Goal: Find specific page/section: Find specific page/section

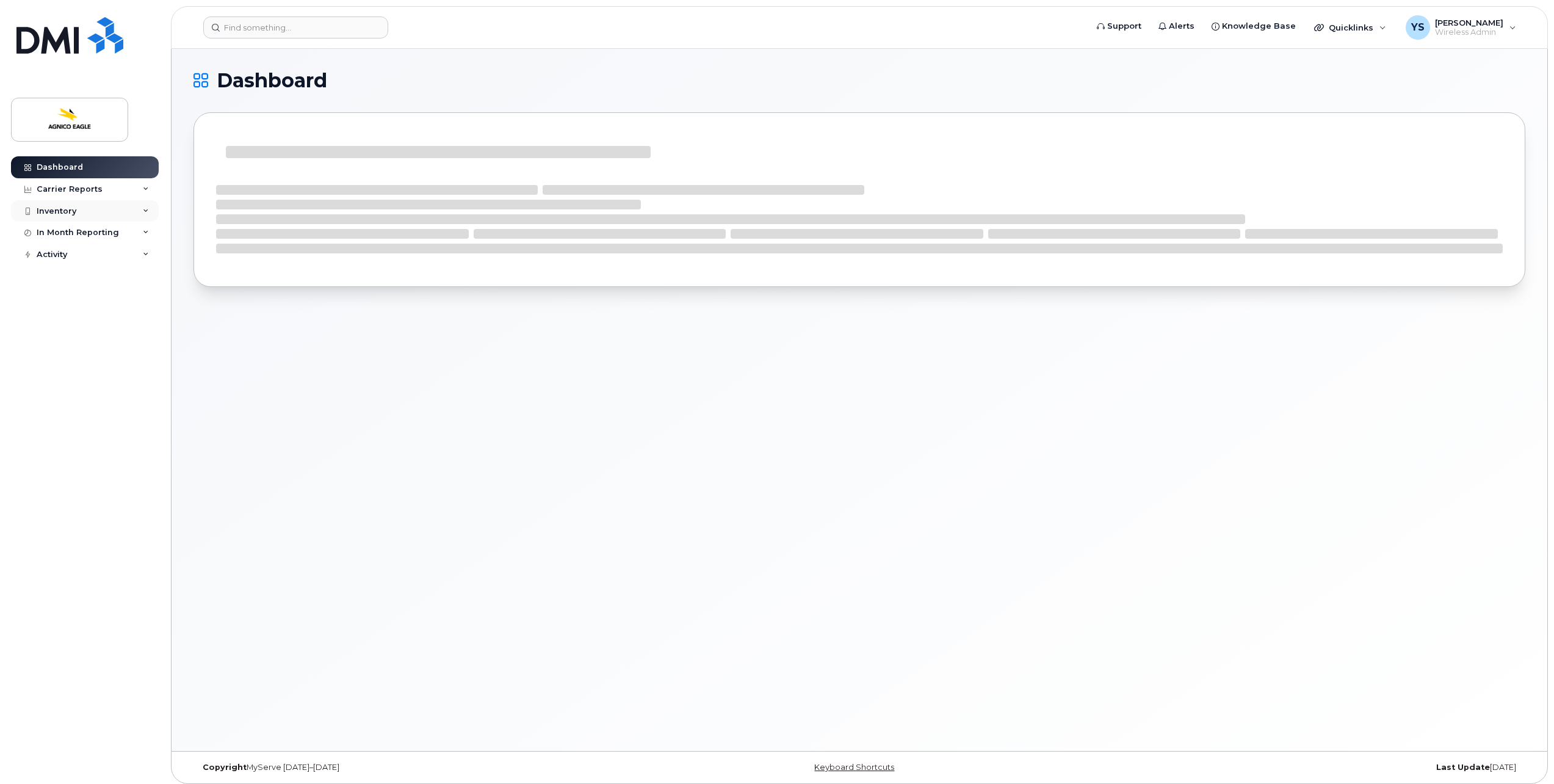
click at [65, 217] on div "Inventory" at bounding box center [84, 211] width 148 height 22
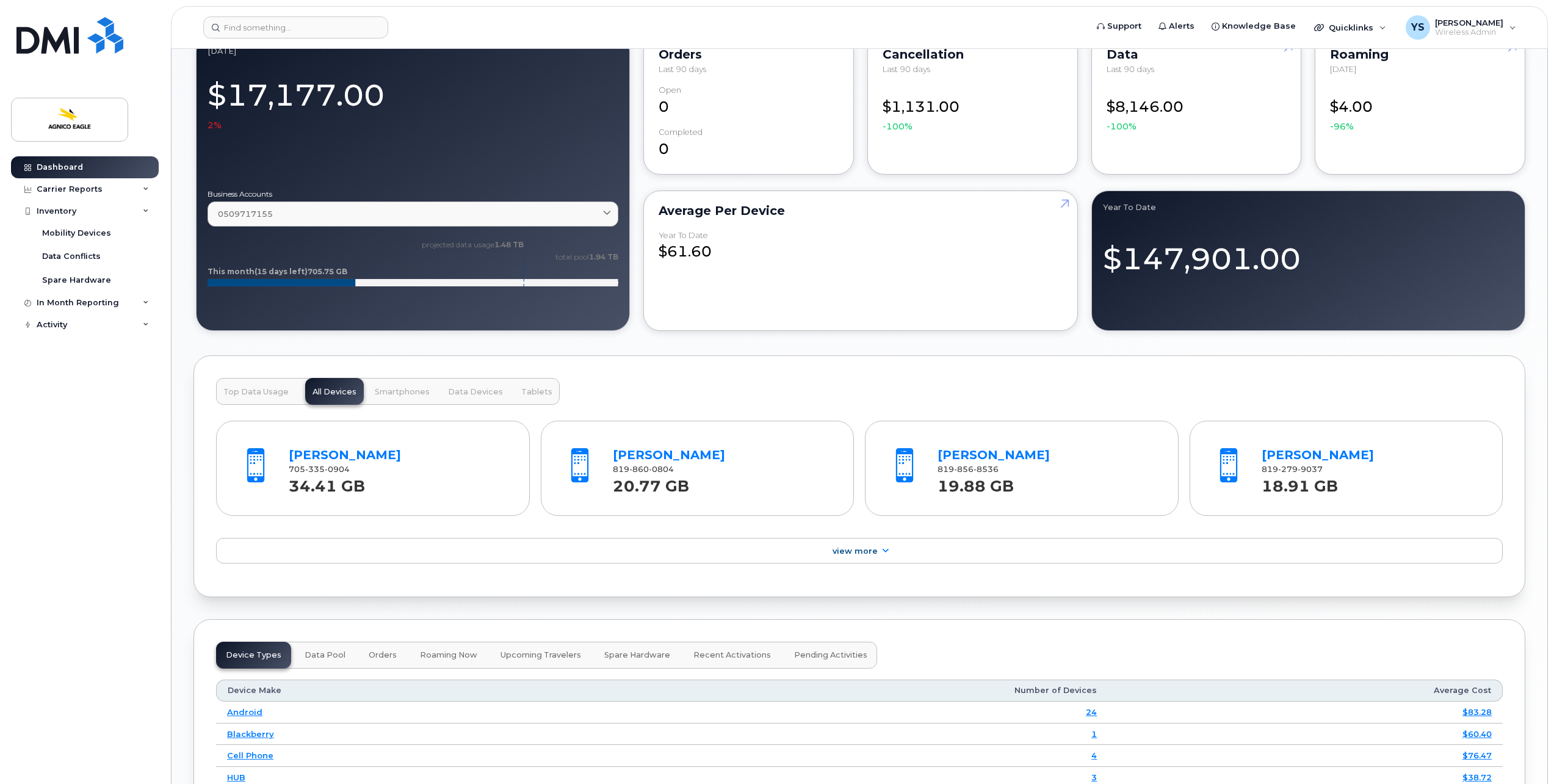
scroll to position [738, 0]
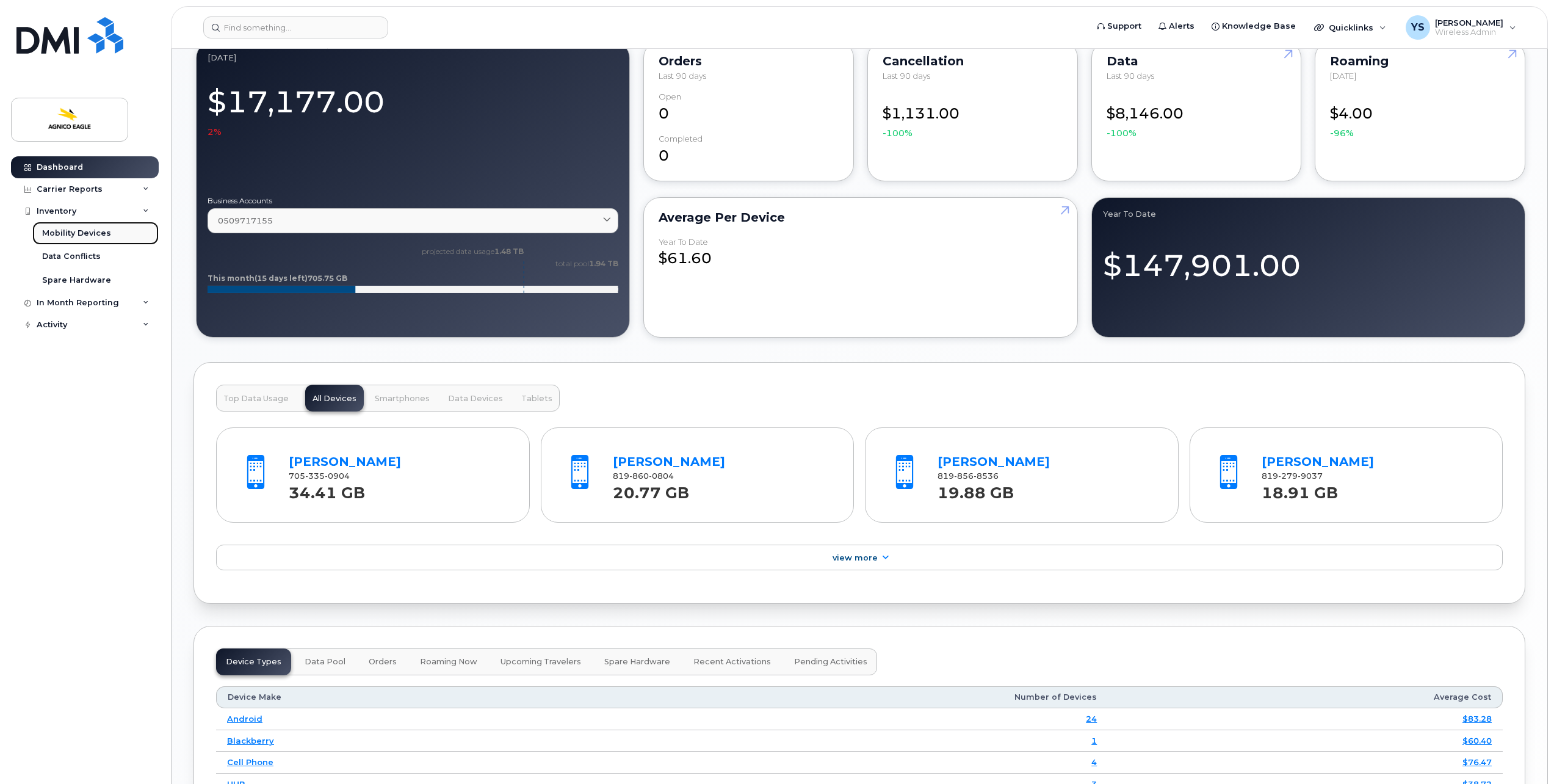
click at [68, 233] on div "Mobility Devices" at bounding box center [76, 233] width 69 height 11
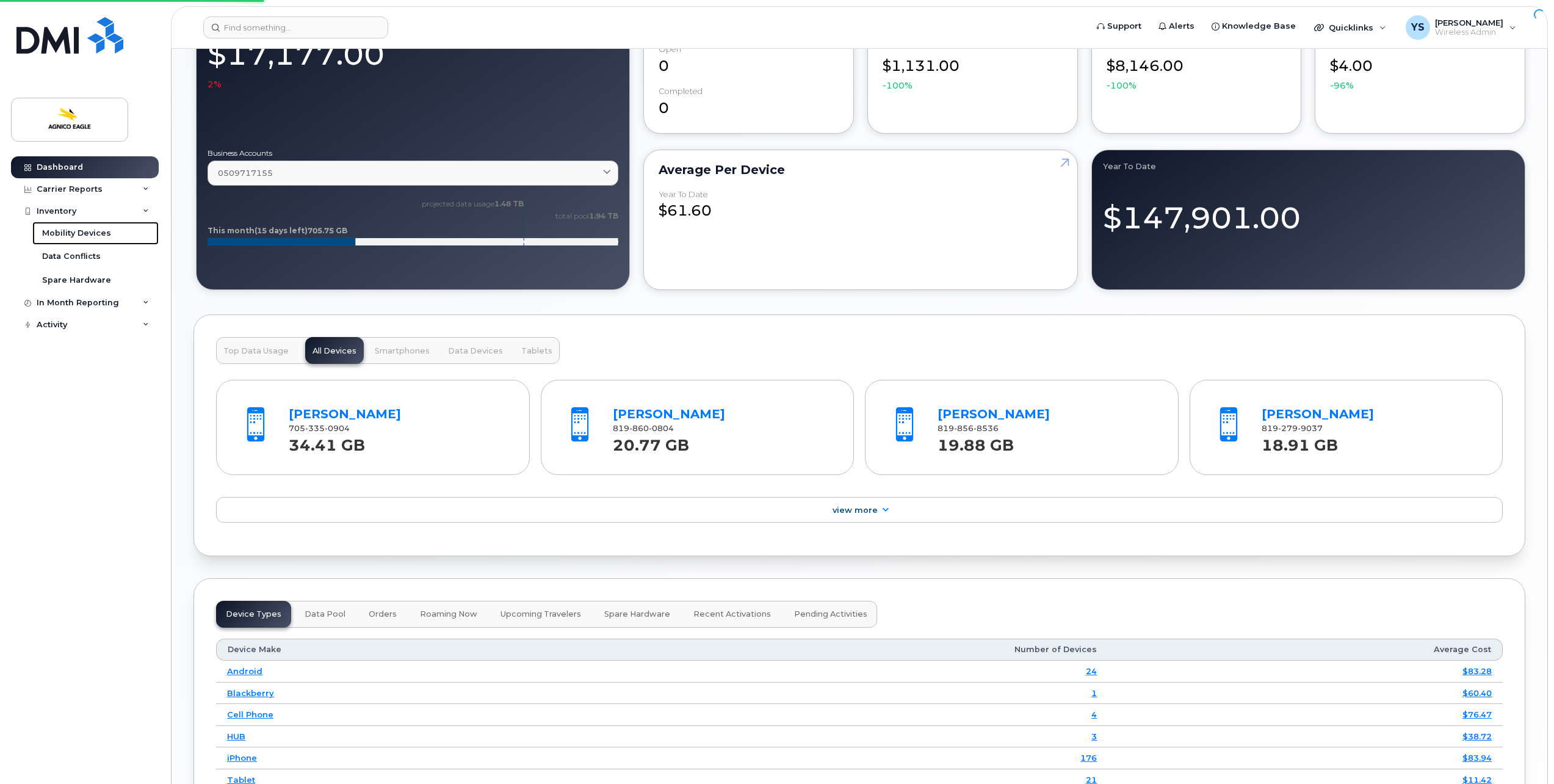
scroll to position [677, 0]
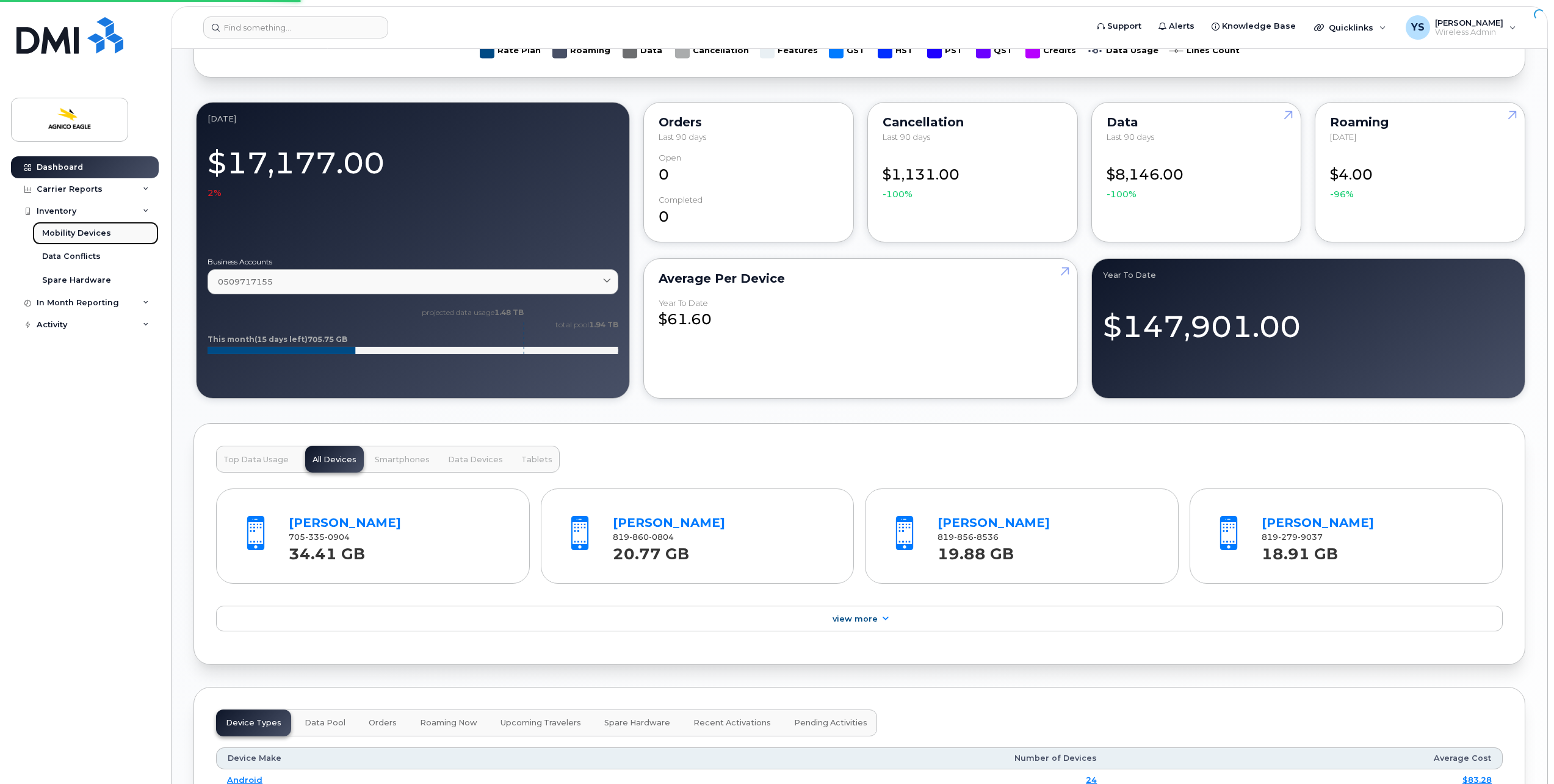
click at [82, 235] on div "Mobility Devices" at bounding box center [76, 233] width 69 height 11
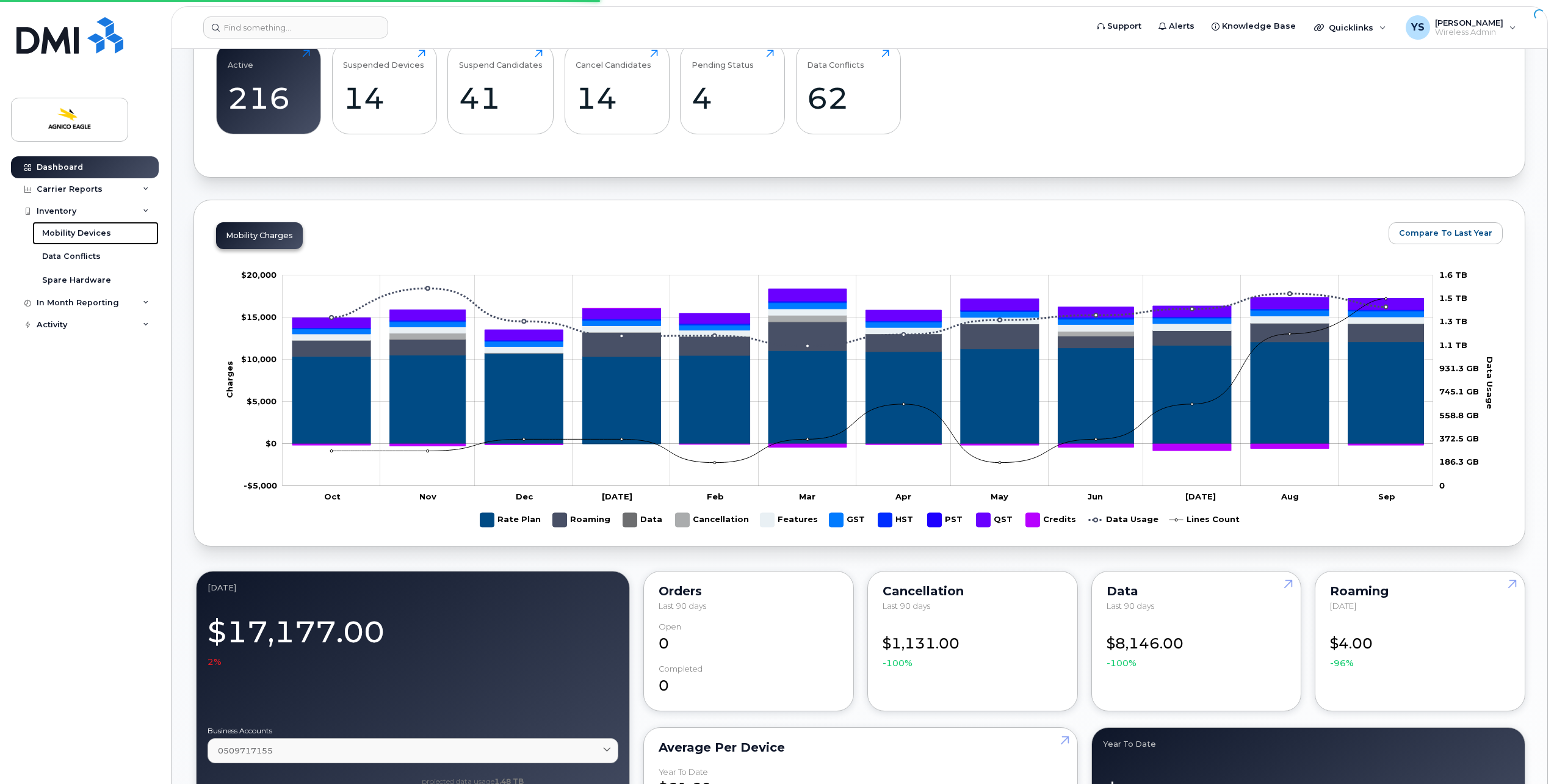
scroll to position [67, 0]
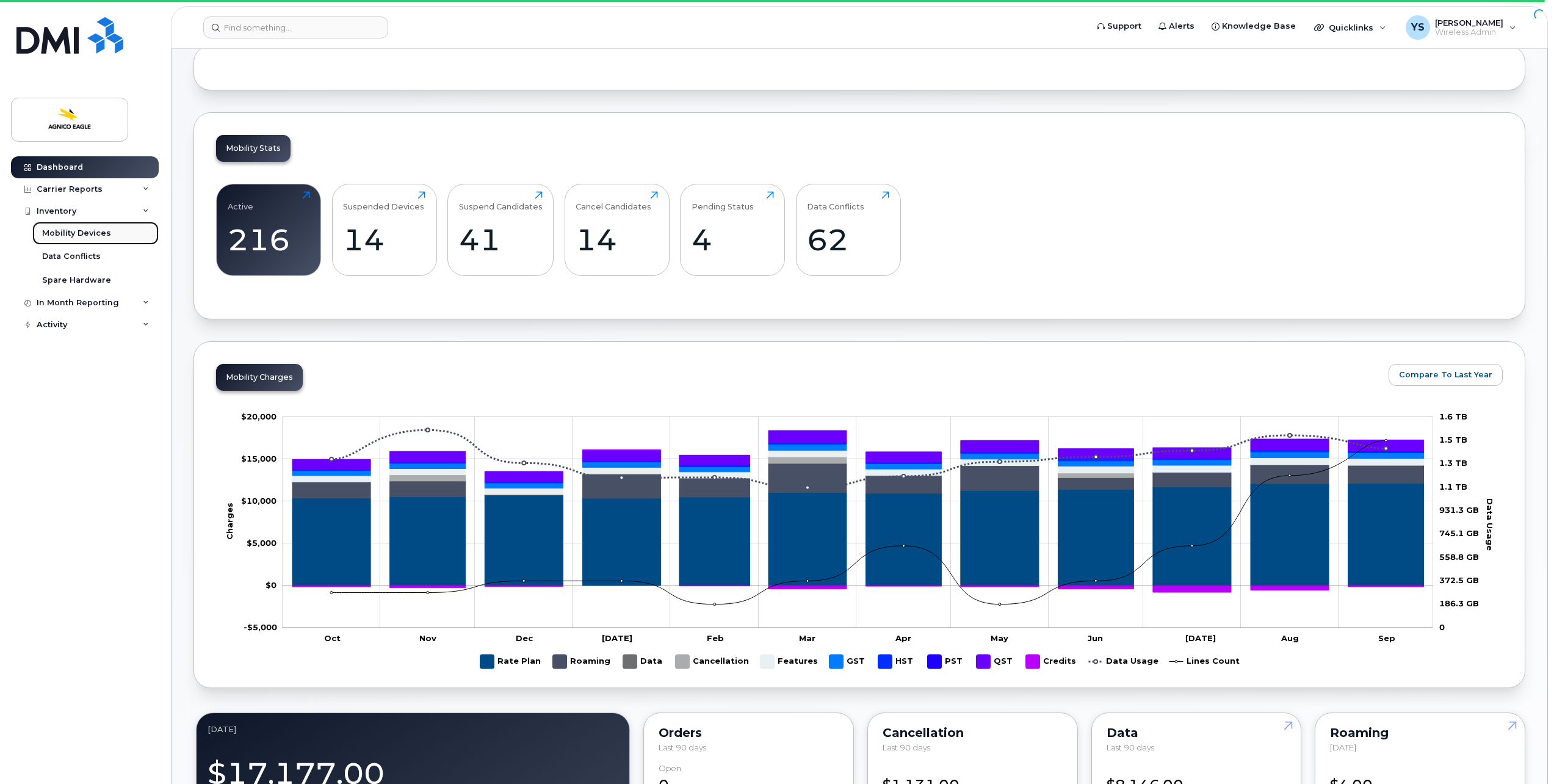
click at [76, 228] on div "Mobility Devices" at bounding box center [76, 233] width 69 height 11
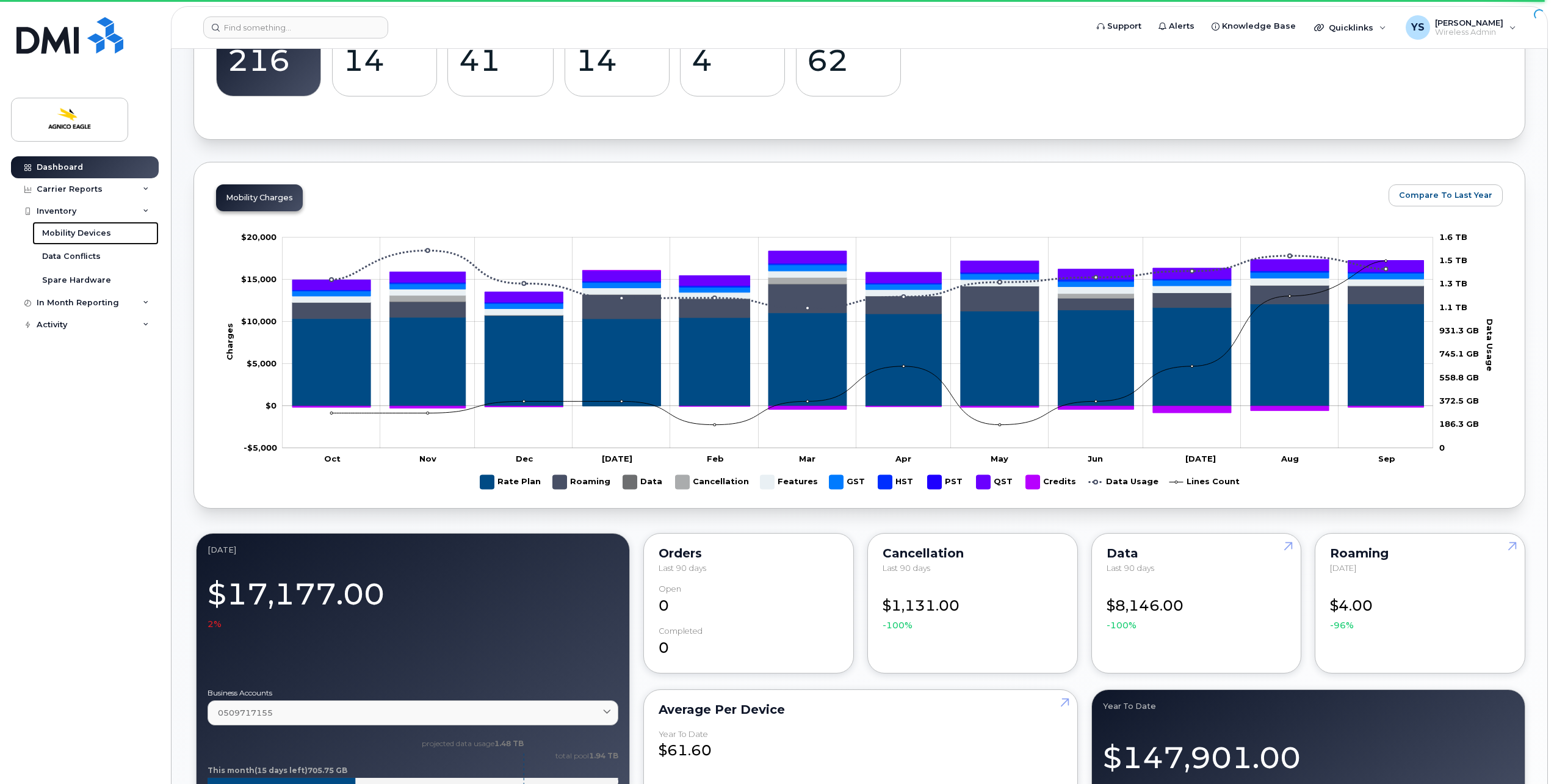
scroll to position [0, 0]
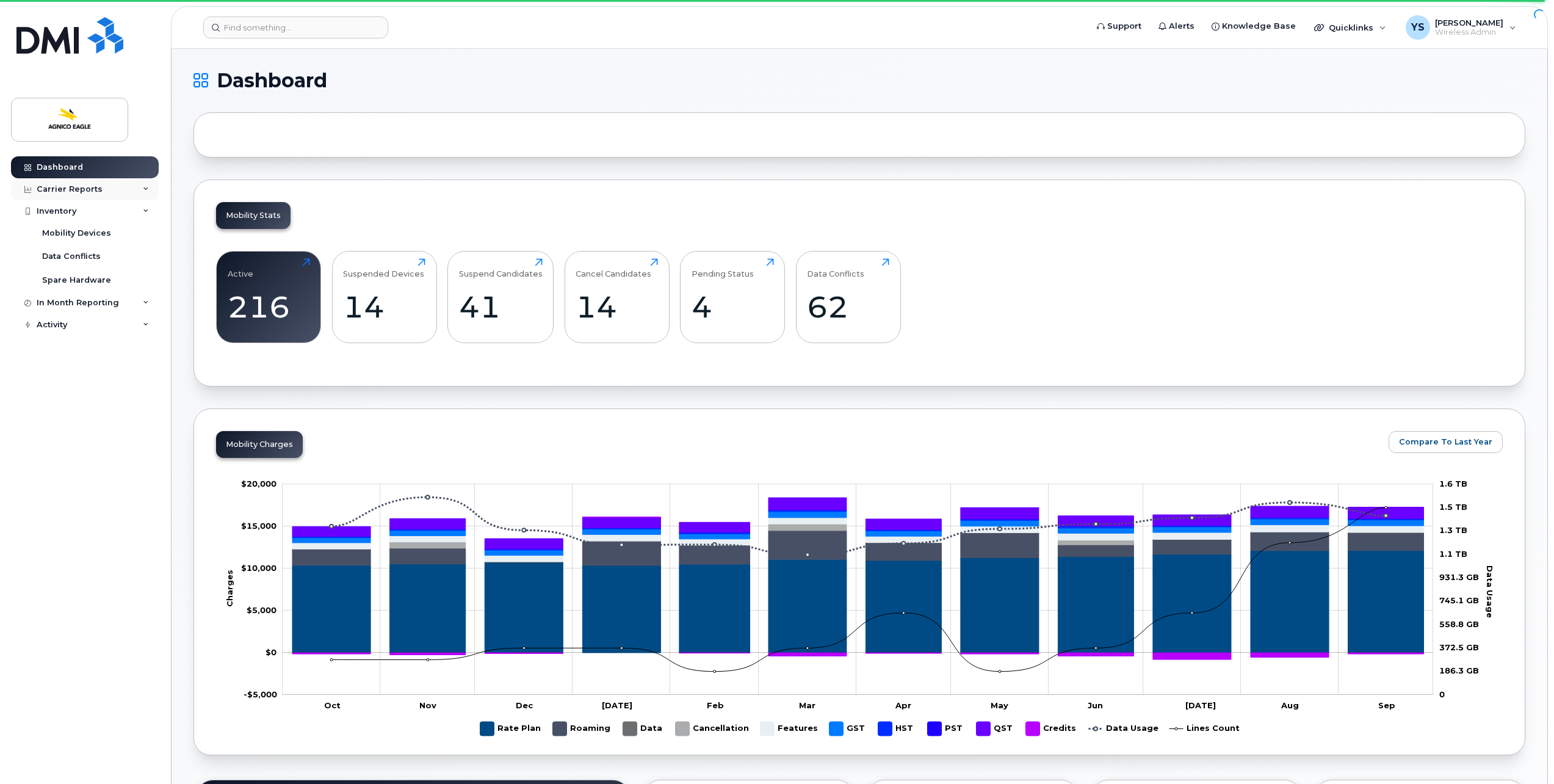
click at [75, 186] on div "Carrier Reports" at bounding box center [70, 189] width 66 height 10
click at [102, 209] on div "Monthly Billing" at bounding box center [73, 211] width 64 height 11
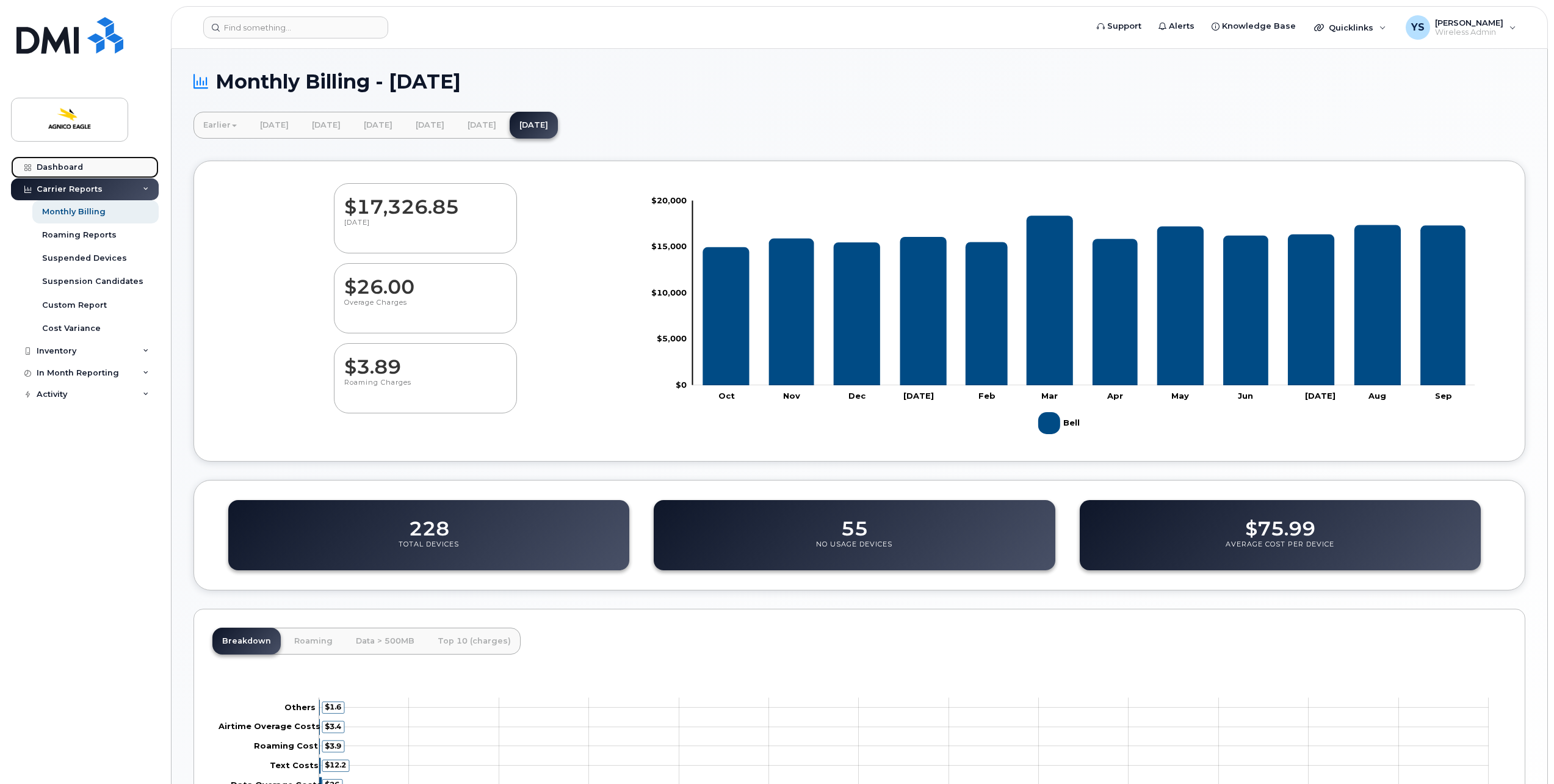
click at [64, 166] on div "Dashboard" at bounding box center [60, 167] width 47 height 10
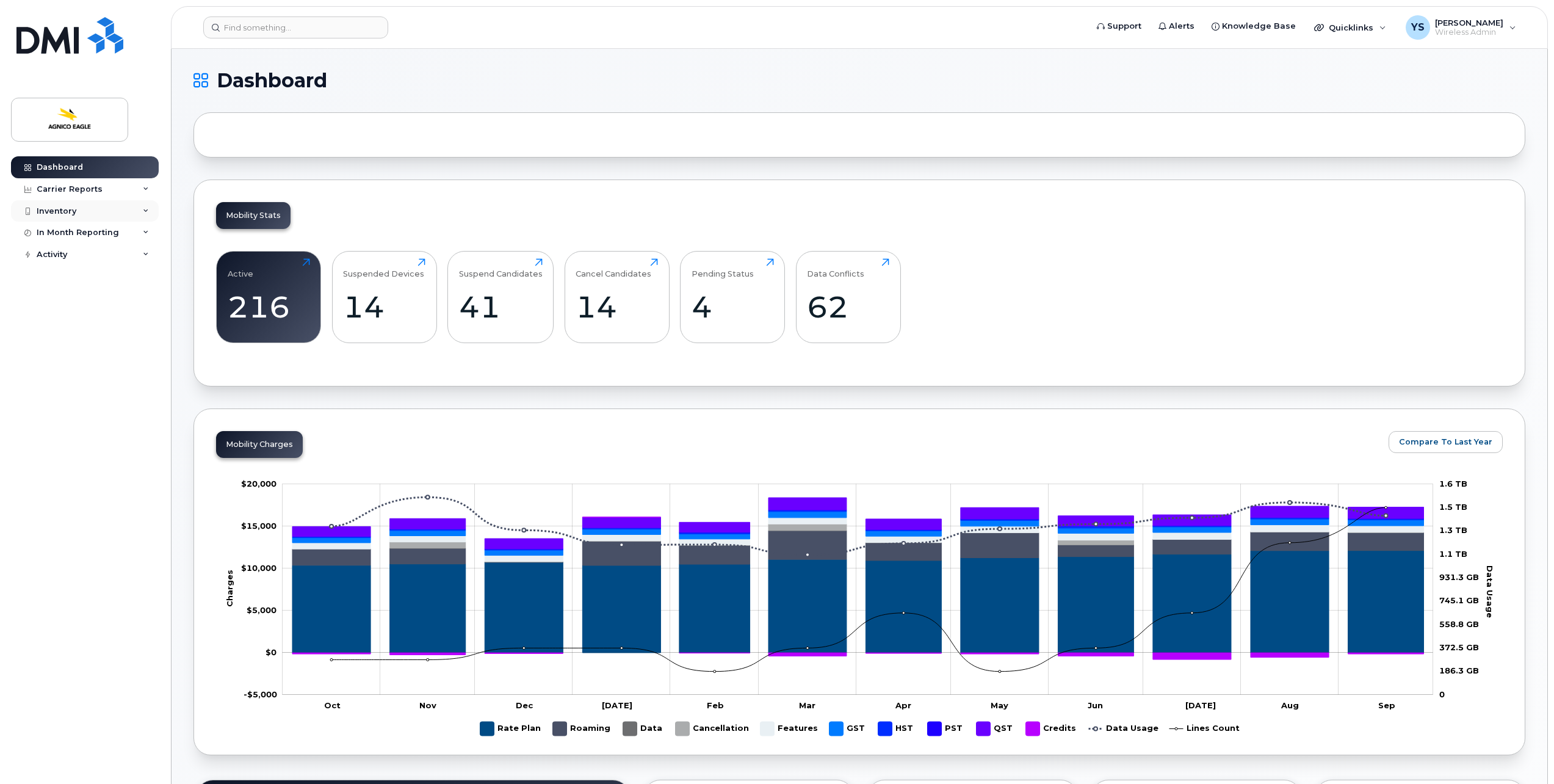
click at [85, 208] on div "Inventory" at bounding box center [84, 211] width 148 height 22
click at [102, 232] on div "Mobility Devices" at bounding box center [76, 233] width 69 height 11
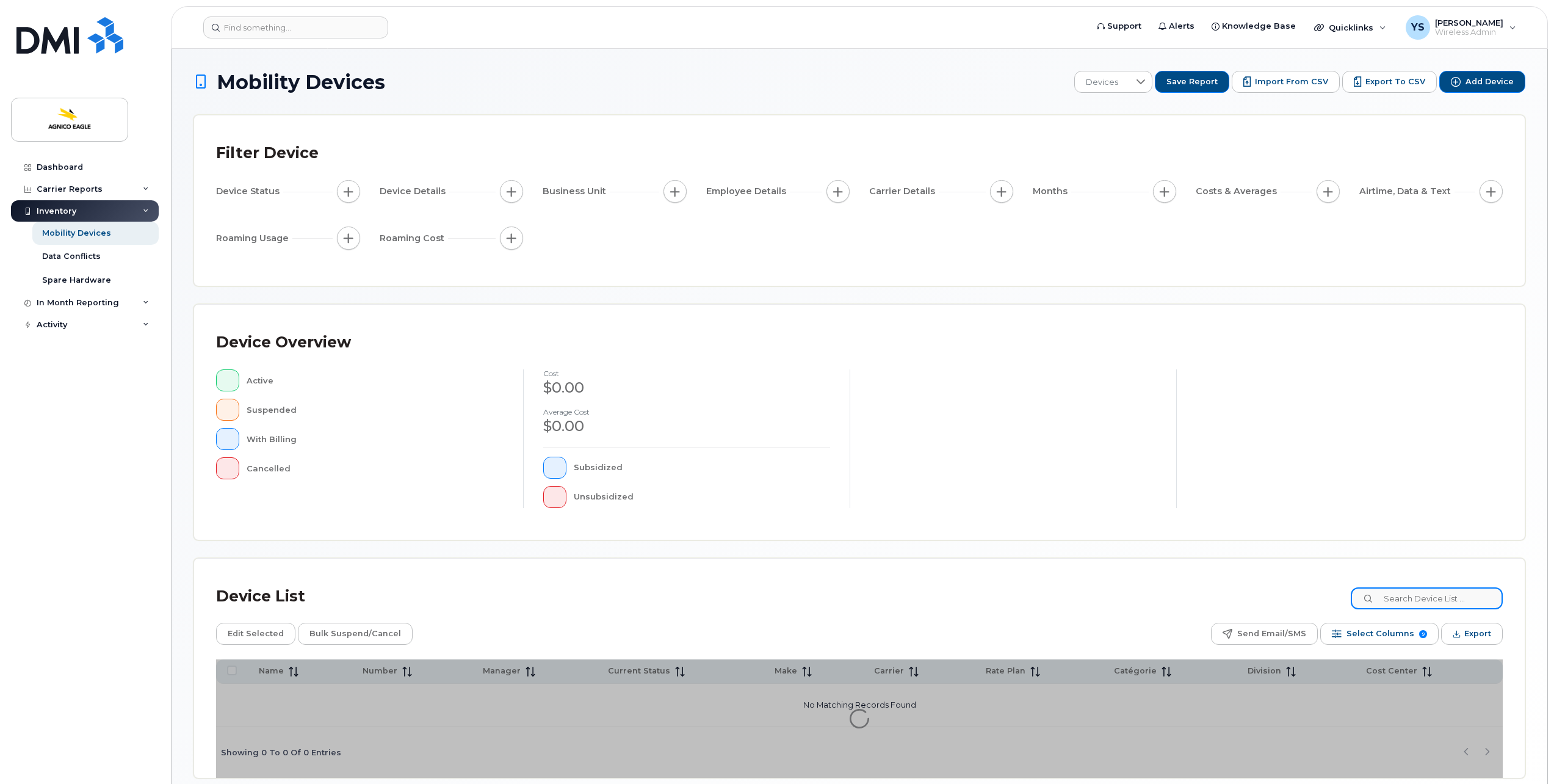
click at [1423, 599] on input at bounding box center [1427, 598] width 152 height 22
type input "Julie"
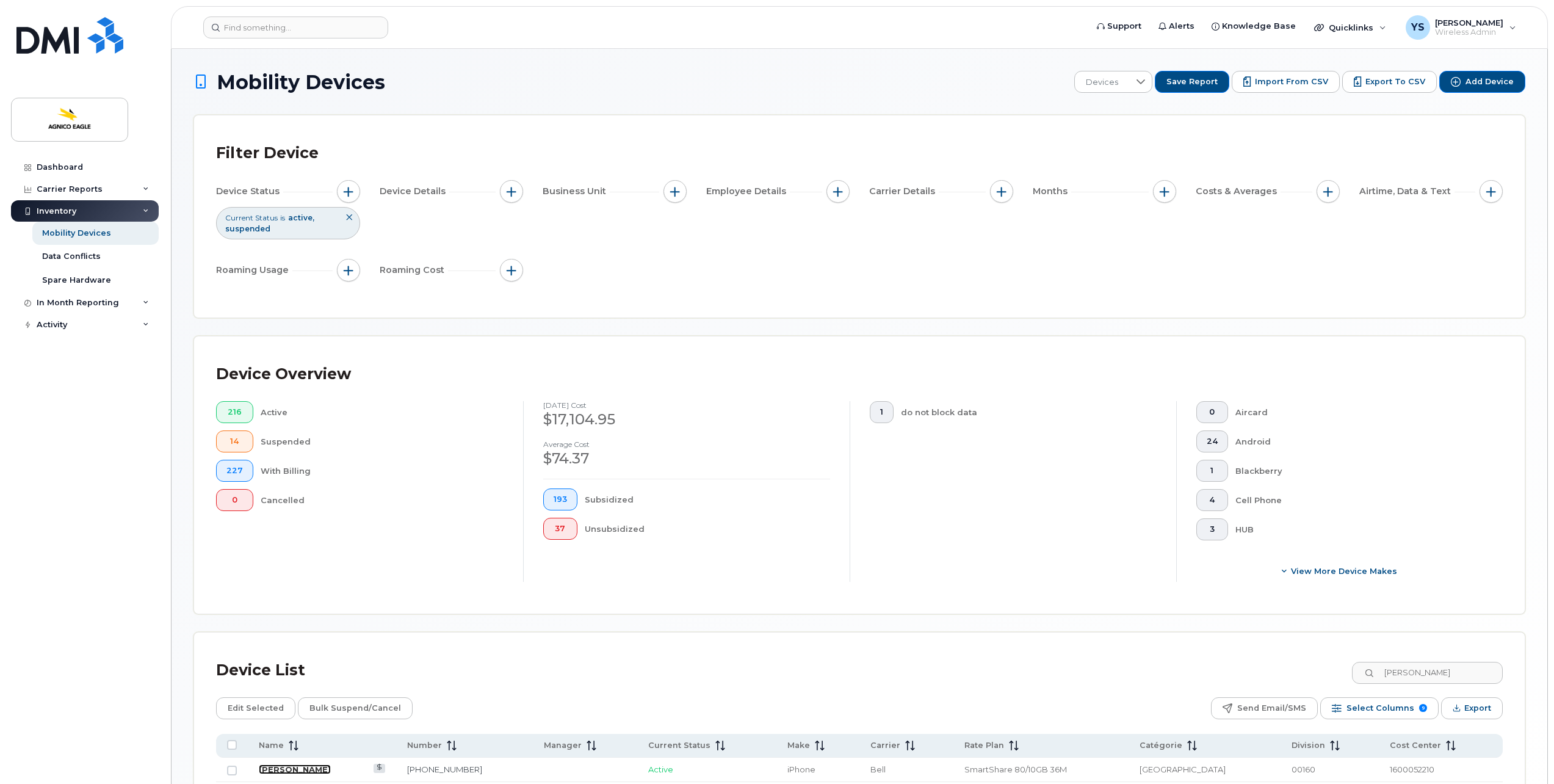
click at [284, 766] on link "Julie Corriveau" at bounding box center [295, 769] width 72 height 10
